Goal: Navigation & Orientation: Go to known website

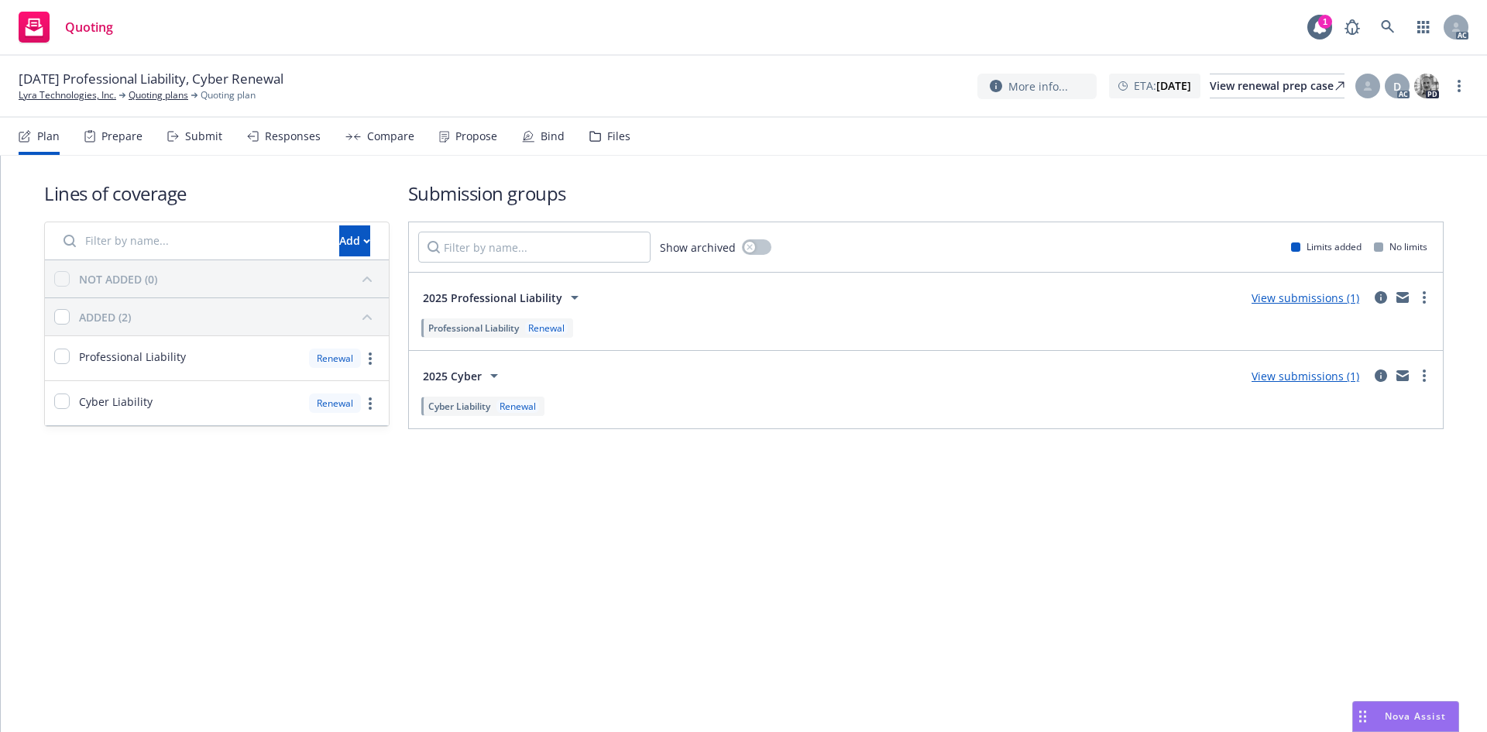
click at [104, 128] on div "Prepare" at bounding box center [113, 136] width 58 height 37
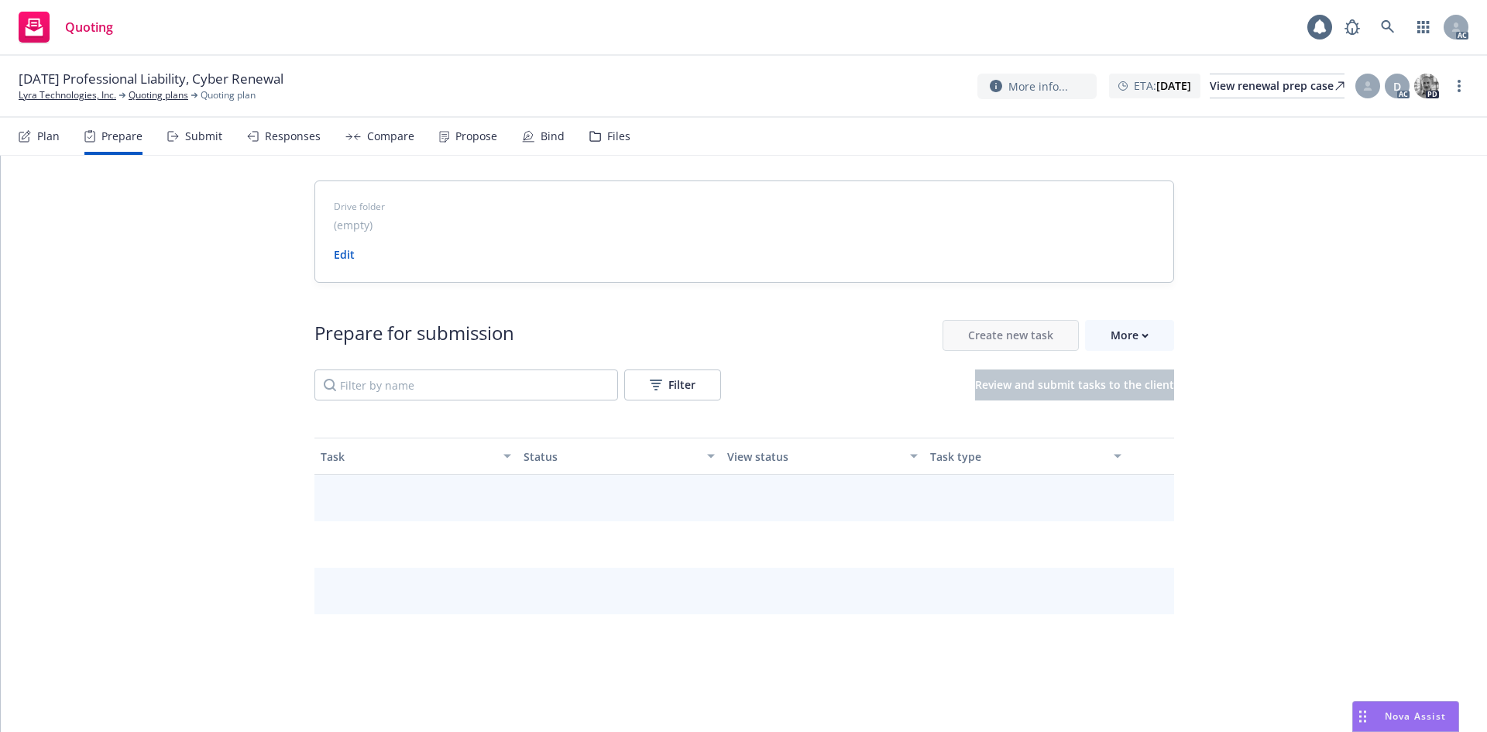
click at [104, 130] on div "Prepare" at bounding box center [121, 136] width 41 height 12
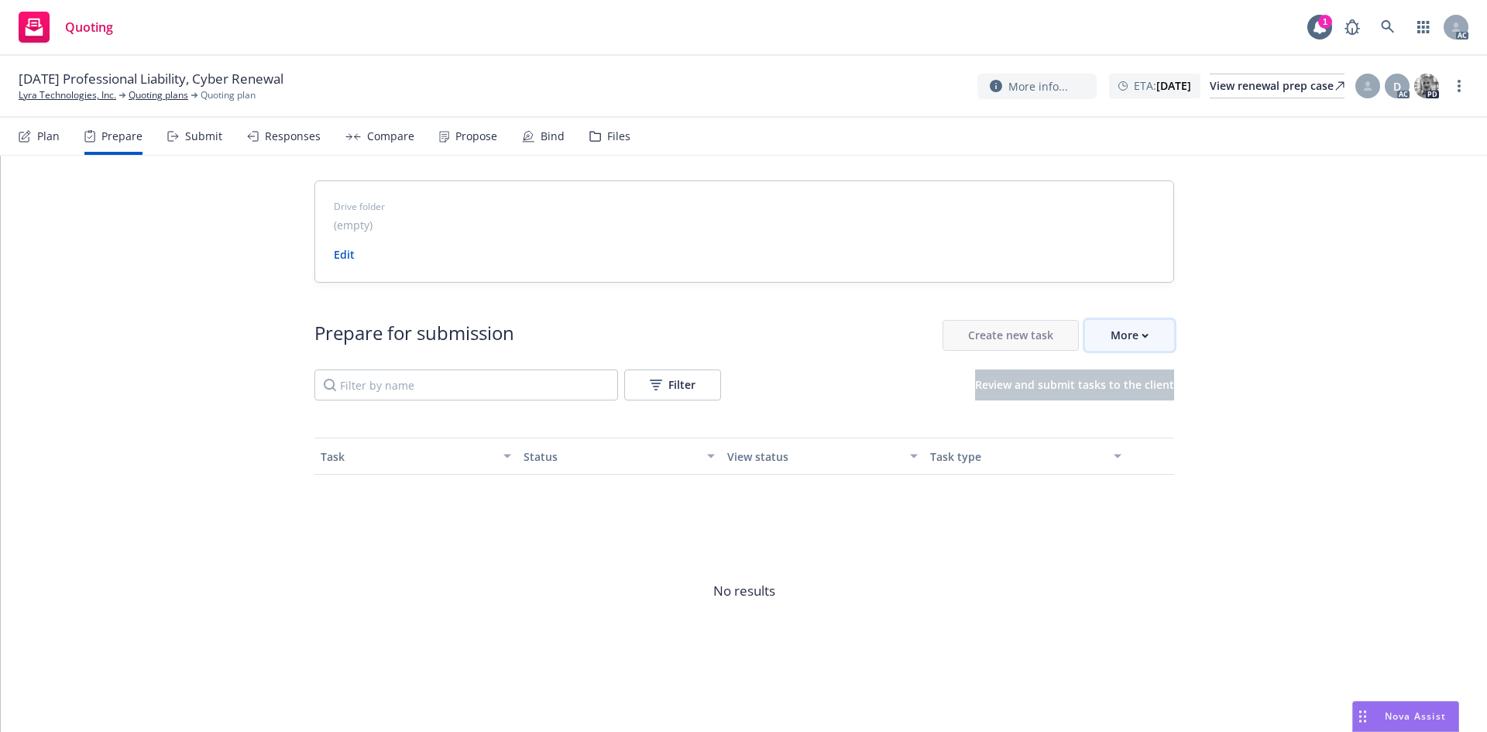
click at [1128, 335] on div "More" at bounding box center [1130, 335] width 38 height 29
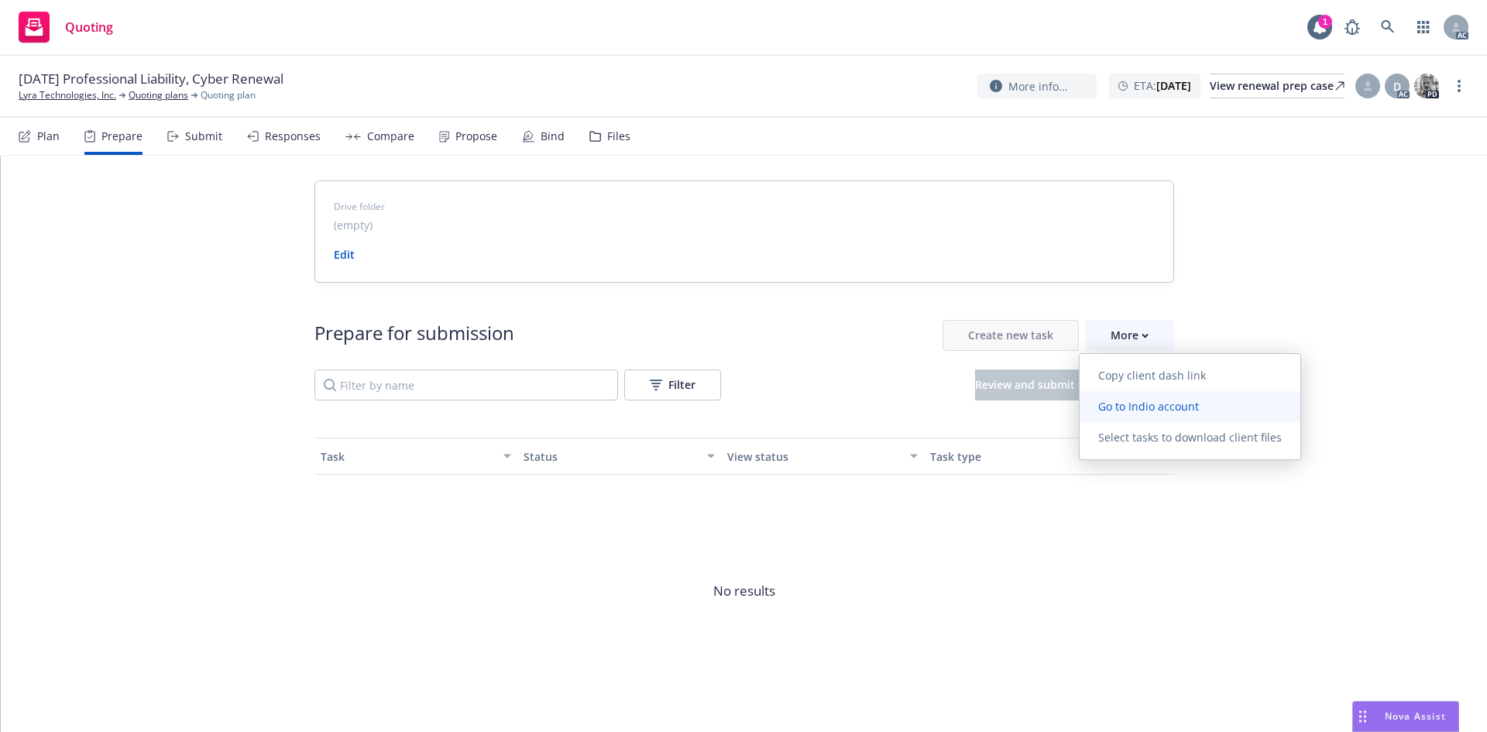
click at [1131, 406] on span "Go to Indio account" at bounding box center [1149, 406] width 138 height 15
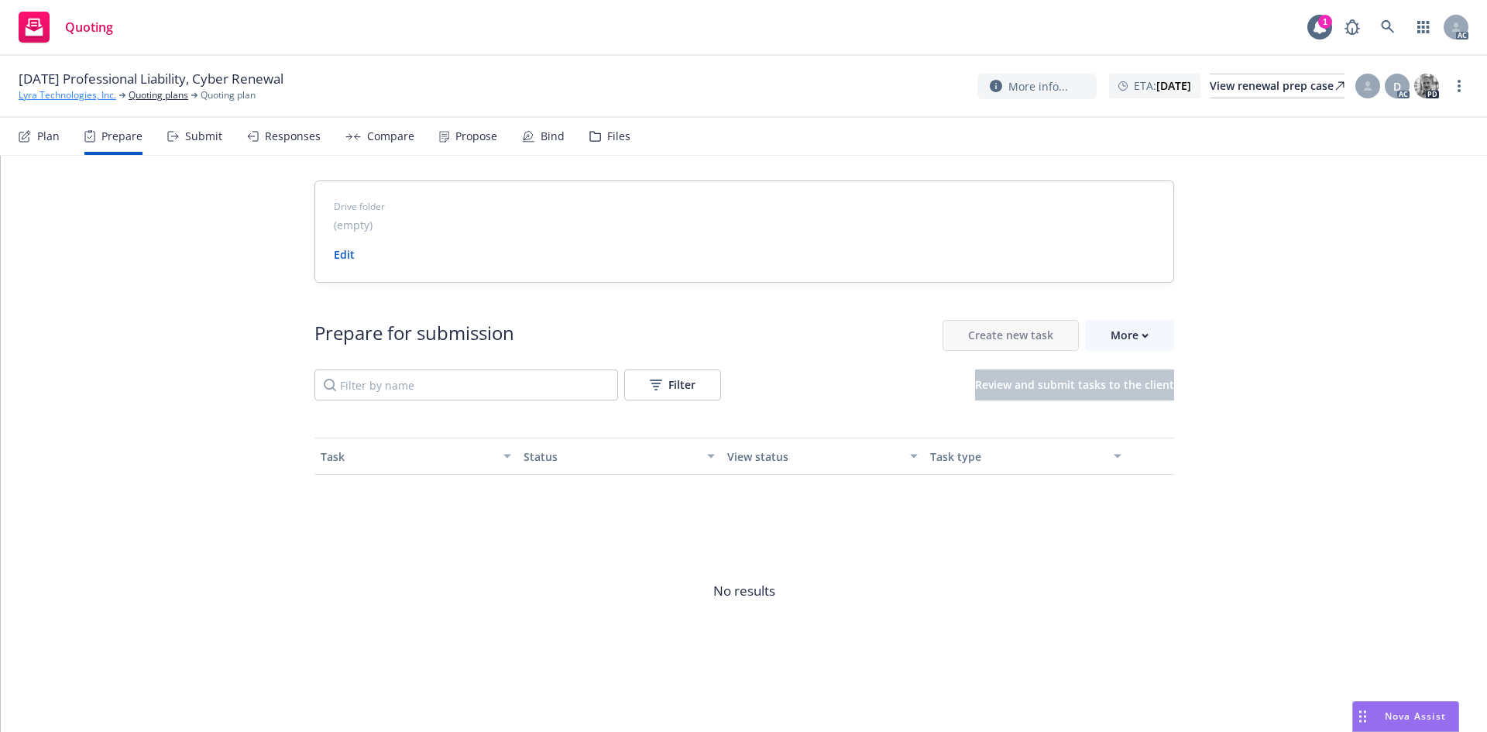
click at [104, 92] on link "Lyra Technologies, Inc." at bounding box center [68, 95] width 98 height 14
